Goal: Task Accomplishment & Management: Manage account settings

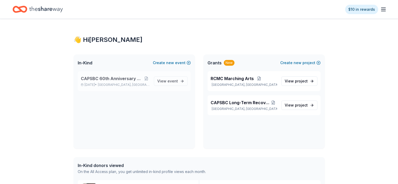
click at [114, 79] on span "CAPSBC 60th Anniversary Gala & Silent Auction" at bounding box center [112, 78] width 62 height 6
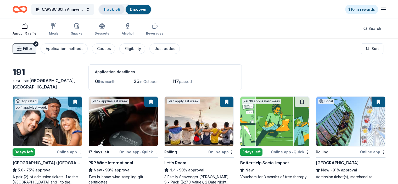
click at [120, 9] on link "Track · 58" at bounding box center [111, 9] width 17 height 4
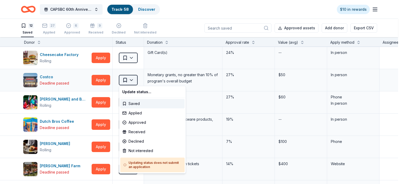
click at [130, 79] on html "CAPSBC 60th Anniversary Gala & Silent Auction Track · 58 Discover $10 in reward…" at bounding box center [201, 92] width 402 height 184
click at [124, 150] on div "Not interested" at bounding box center [152, 150] width 64 height 9
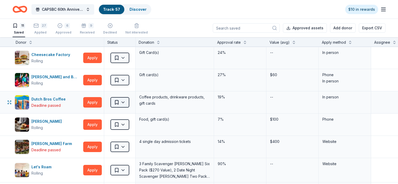
click at [131, 102] on html "CAPSBC 60th Anniversary Gala & Silent Auction Track · 57 Discover $10 in reward…" at bounding box center [199, 92] width 398 height 184
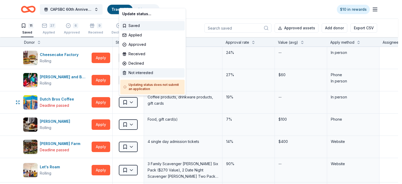
click at [129, 74] on div "Not interested" at bounding box center [152, 72] width 64 height 9
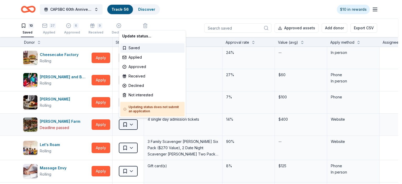
click at [128, 125] on html "CAPSBC 60th Anniversary Gala & Silent Auction Track · 56 Discover $10 in reward…" at bounding box center [201, 92] width 402 height 184
click at [131, 96] on div "Not interested" at bounding box center [152, 94] width 64 height 9
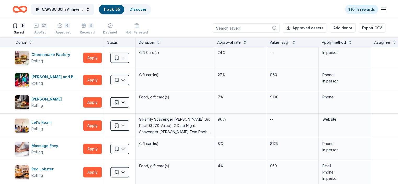
click at [47, 28] on div "27 Applied" at bounding box center [41, 29] width 14 height 12
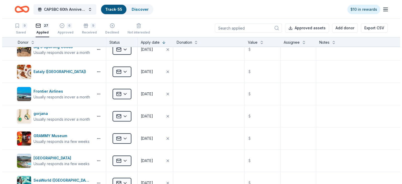
scroll to position [369, 0]
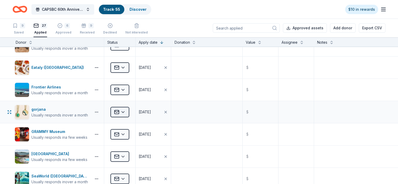
click at [132, 110] on html "CAPSBC 60th Anniversary Gala & Silent Auction Track · 55 Discover $10 in reward…" at bounding box center [199, 92] width 398 height 184
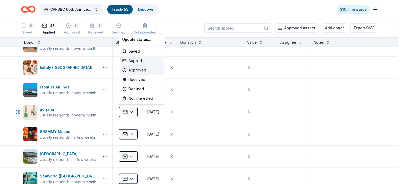
click at [141, 72] on div "Approved" at bounding box center [141, 69] width 43 height 9
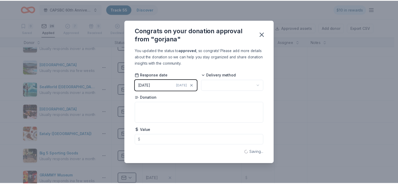
scroll to position [324, 0]
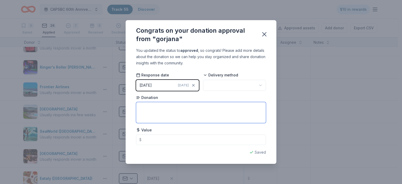
click at [150, 107] on textarea at bounding box center [201, 112] width 130 height 21
type textarea "$150 Gift Card"
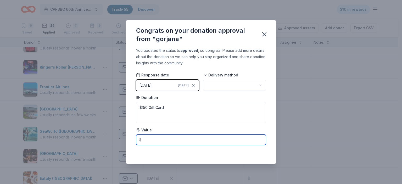
click at [147, 138] on input "text" at bounding box center [201, 140] width 130 height 10
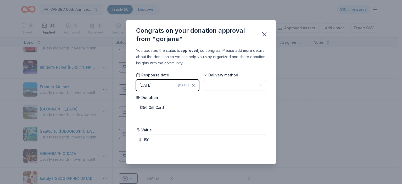
type input "150.00"
click at [232, 81] on html "CAPSBC 60th Anniversary Gala & Silent Auction Track · 55 Discover $10 in reward…" at bounding box center [201, 92] width 402 height 184
click at [263, 36] on icon "button" at bounding box center [264, 34] width 7 height 7
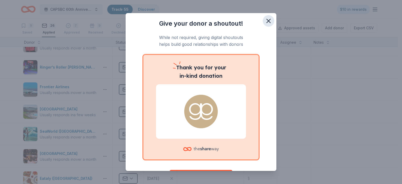
click at [265, 20] on icon "button" at bounding box center [268, 20] width 7 height 7
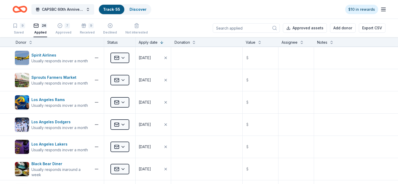
scroll to position [0, 0]
click at [71, 29] on div "7 Approved" at bounding box center [64, 26] width 16 height 12
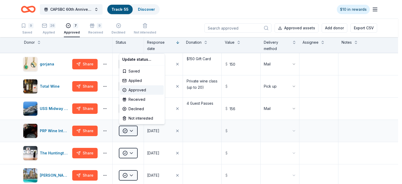
click at [133, 130] on html "CAPSBC 60th Anniversary Gala & Silent Auction Track · 55 Discover $10 in reward…" at bounding box center [201, 92] width 402 height 184
click at [133, 100] on div "Received" at bounding box center [141, 99] width 43 height 9
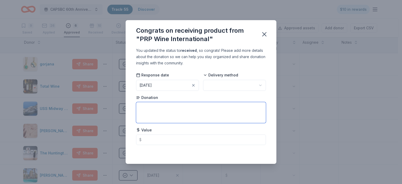
click at [140, 105] on textarea at bounding box center [201, 112] width 130 height 21
click at [141, 109] on textarea "Gift Certificates" at bounding box center [201, 112] width 130 height 21
click at [141, 108] on textarea "Gift Certificates" at bounding box center [201, 112] width 130 height 21
type textarea "2 Gift Certificates"
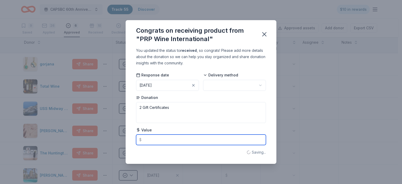
click at [165, 139] on input "text" at bounding box center [201, 140] width 130 height 10
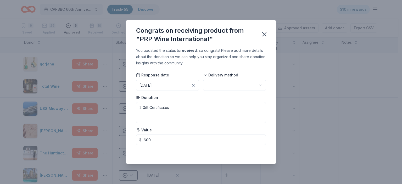
type input "600.00"
click at [305, 128] on div "Congrats on receiving product from "PRP Wine International" You updated the sta…" at bounding box center [201, 92] width 402 height 184
click at [218, 87] on html "CAPSBC 60th Anniversary Gala & Silent Auction Track · 55 Discover $10 in reward…" at bounding box center [201, 92] width 402 height 184
click at [266, 34] on icon "button" at bounding box center [264, 34] width 7 height 7
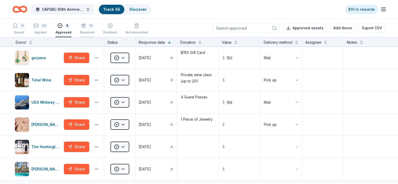
click at [95, 30] on div "10 Received" at bounding box center [87, 26] width 15 height 12
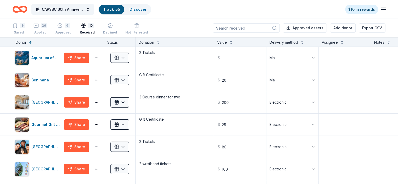
click at [113, 29] on div "Declined" at bounding box center [110, 29] width 14 height 12
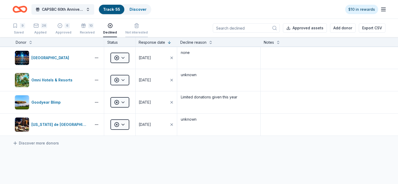
click at [136, 30] on div "Not interested" at bounding box center [136, 26] width 23 height 12
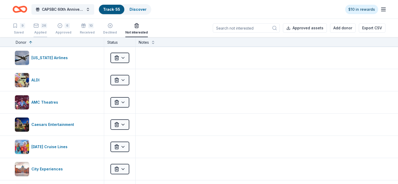
click at [47, 24] on div "26" at bounding box center [44, 25] width 6 height 5
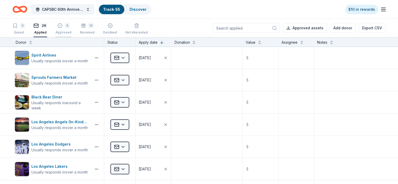
click at [70, 29] on div "6 Approved" at bounding box center [64, 26] width 16 height 12
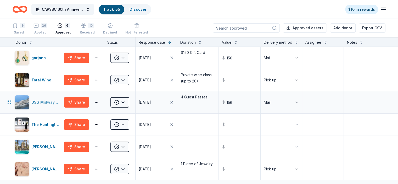
click at [59, 106] on div "USS Midway Museum" at bounding box center [46, 102] width 30 height 6
click at [56, 128] on div "The Huntington" at bounding box center [46, 125] width 30 height 6
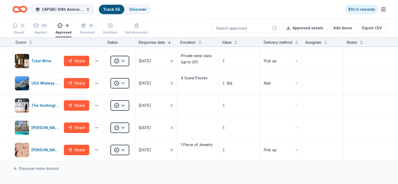
scroll to position [17, 0]
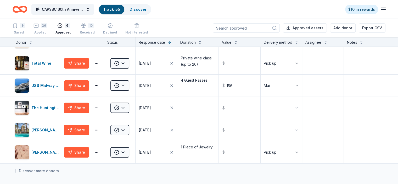
click at [91, 31] on div "Received" at bounding box center [87, 29] width 15 height 4
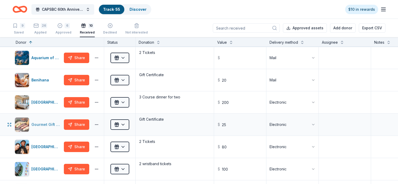
click at [61, 129] on div "Gourmet Gift Baskets" at bounding box center [38, 124] width 47 height 15
click at [57, 150] on div "Hollywood Wax Museum (Hollywood)" at bounding box center [38, 147] width 47 height 15
click at [57, 173] on div "[GEOGRAPHIC_DATA]" at bounding box center [38, 169] width 47 height 15
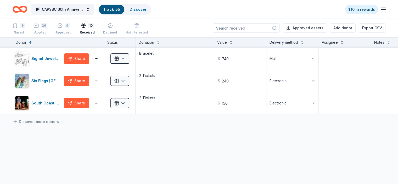
scroll to position [157, 0]
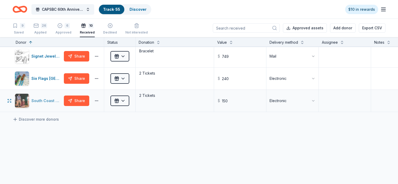
click at [62, 98] on div "South Coast Repertory" at bounding box center [46, 101] width 30 height 6
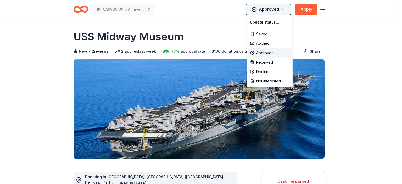
click at [282, 7] on html "CAPSBC 60th Anniversary Gala & Silent Auction Approved Apply Deadline passed Sh…" at bounding box center [201, 92] width 402 height 184
click at [257, 9] on html "CAPSBC 60th Anniversary Gala & Silent Auction Approved Apply Deadline passed Sh…" at bounding box center [201, 92] width 402 height 184
click at [307, 32] on html "CAPSBC 60th Anniversary Gala & Silent Auction Approved Apply Deadline passed Sh…" at bounding box center [201, 92] width 402 height 184
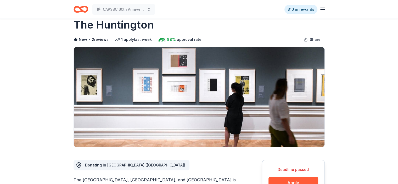
scroll to position [6, 0]
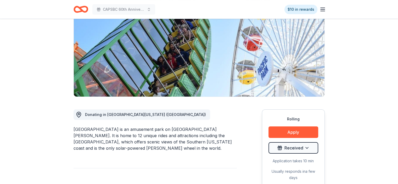
scroll to position [70, 0]
